Goal: Use online tool/utility: Utilize a website feature to perform a specific function

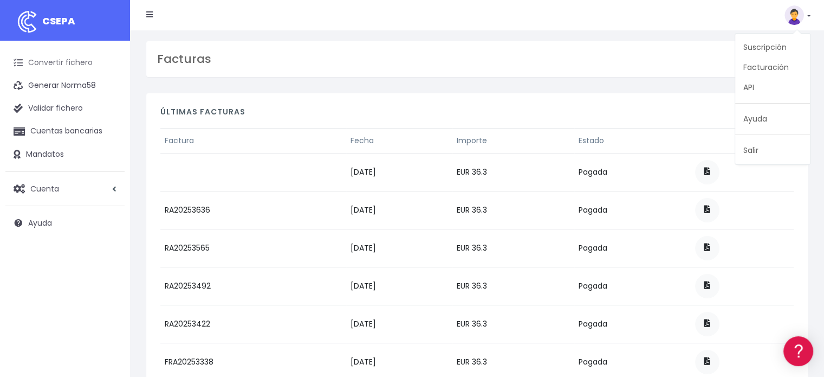
click at [72, 62] on link "Convertir fichero" at bounding box center [64, 62] width 119 height 23
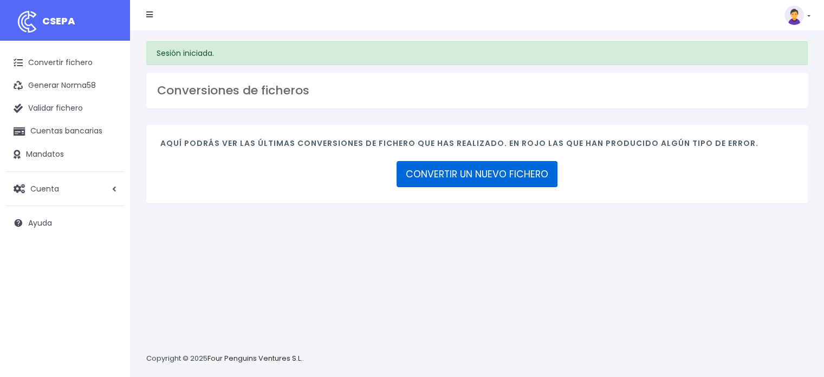
click at [451, 173] on link "CONVERTIR UN NUEVO FICHERO" at bounding box center [477, 174] width 161 height 26
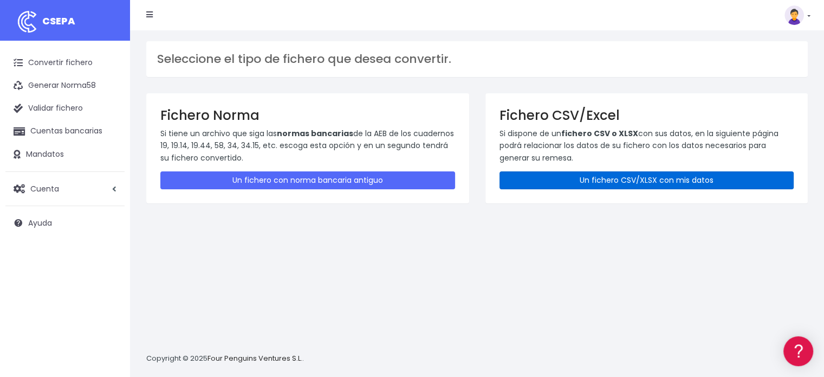
click at [595, 180] on link "Un fichero CSV/XLSX con mis datos" at bounding box center [647, 180] width 295 height 18
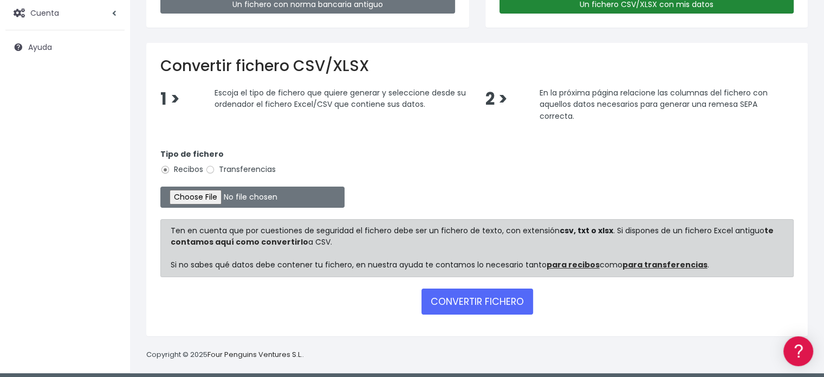
scroll to position [180, 0]
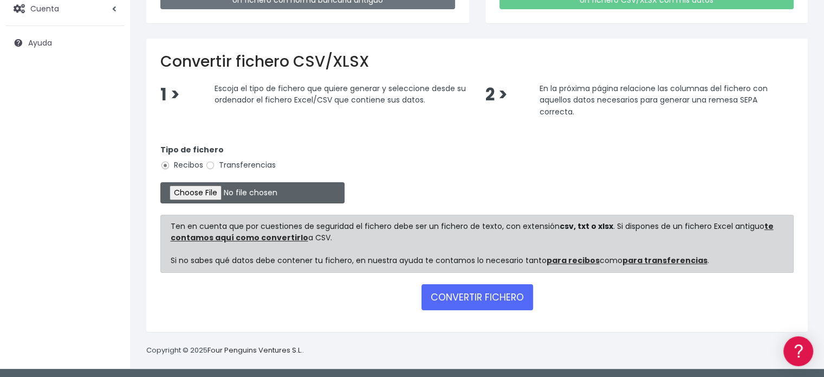
click at [206, 190] on input "file" at bounding box center [252, 192] width 184 height 21
type input "C:\fakepath\REMESA 3-4 03-09-2025-3-B-CSV.csv"
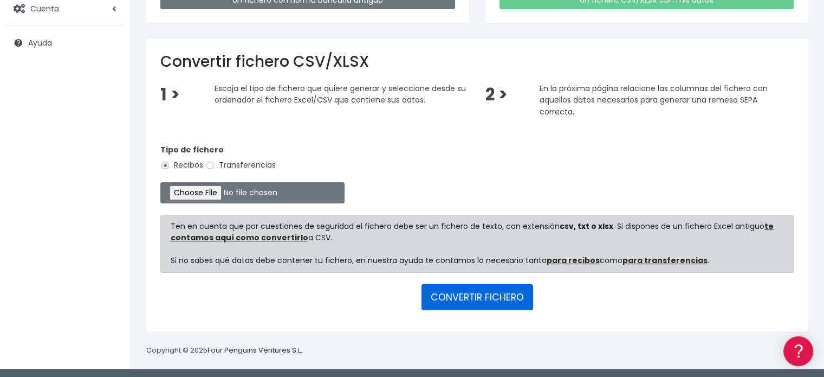
click at [475, 300] on button "CONVERTIR FICHERO" at bounding box center [478, 297] width 112 height 26
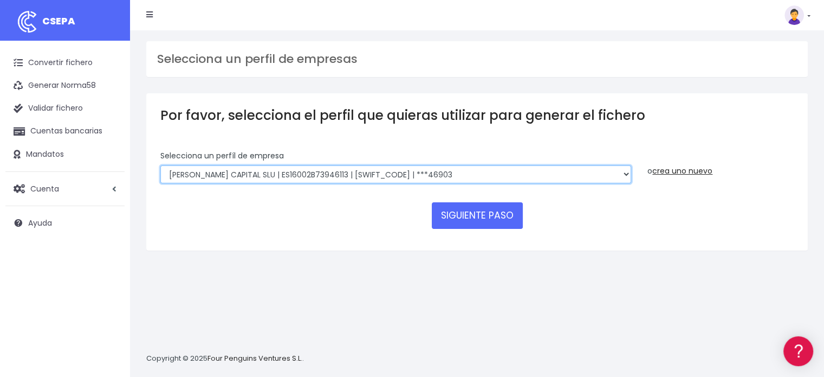
click at [407, 173] on select "Looper | ES16001B73946113 | CAHMESMMXXX | ***70112 Looper | ES16001B73946113 | …" at bounding box center [395, 174] width 471 height 18
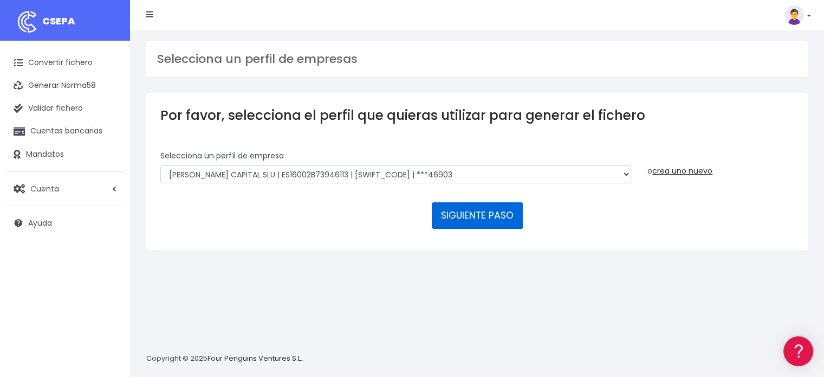
click at [473, 216] on button "SIGUIENTE PASO" at bounding box center [477, 215] width 91 height 26
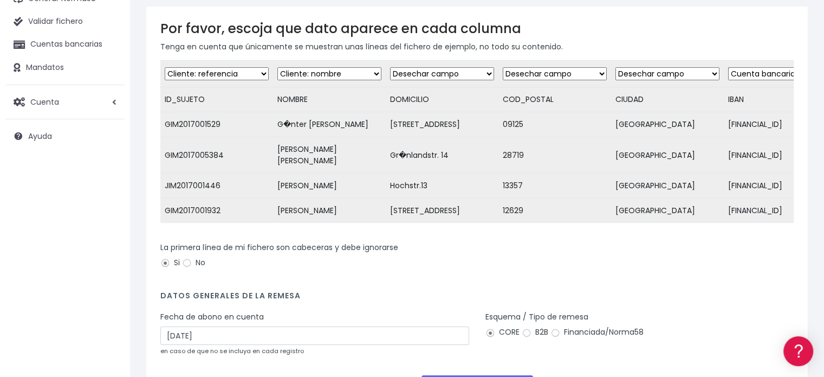
scroll to position [175, 0]
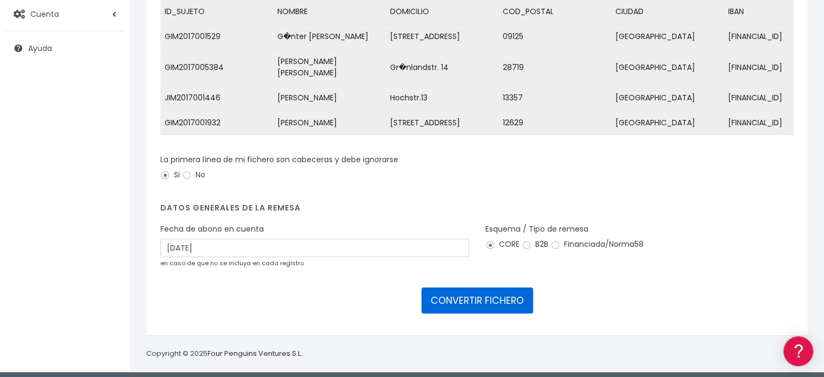
click at [466, 298] on button "CONVERTIR FICHERO" at bounding box center [478, 300] width 112 height 26
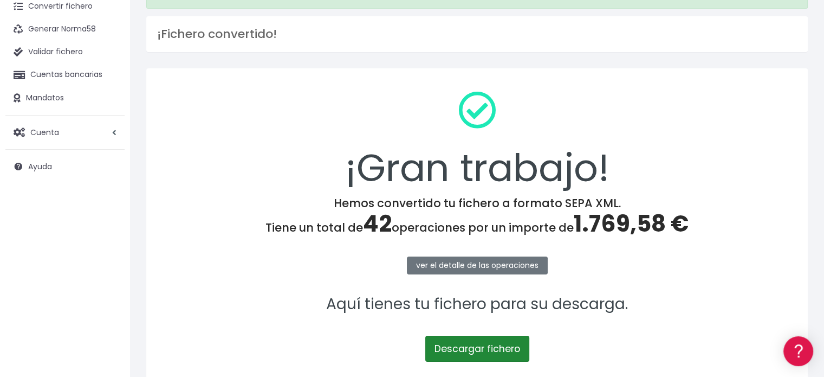
scroll to position [140, 0]
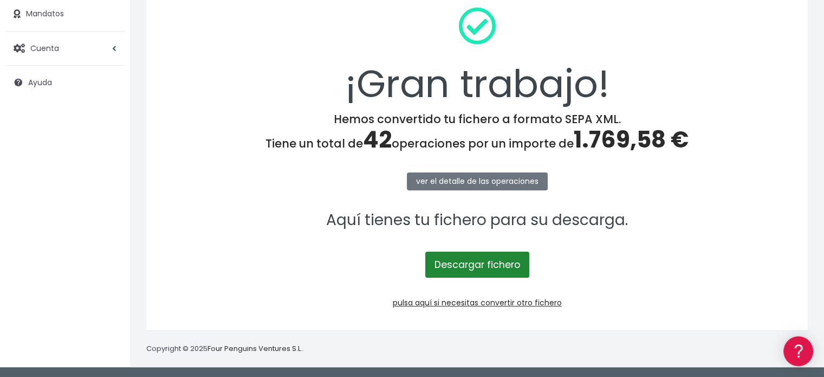
click at [466, 264] on link "Descargar fichero" at bounding box center [477, 264] width 104 height 26
